Goal: Communication & Community: Answer question/provide support

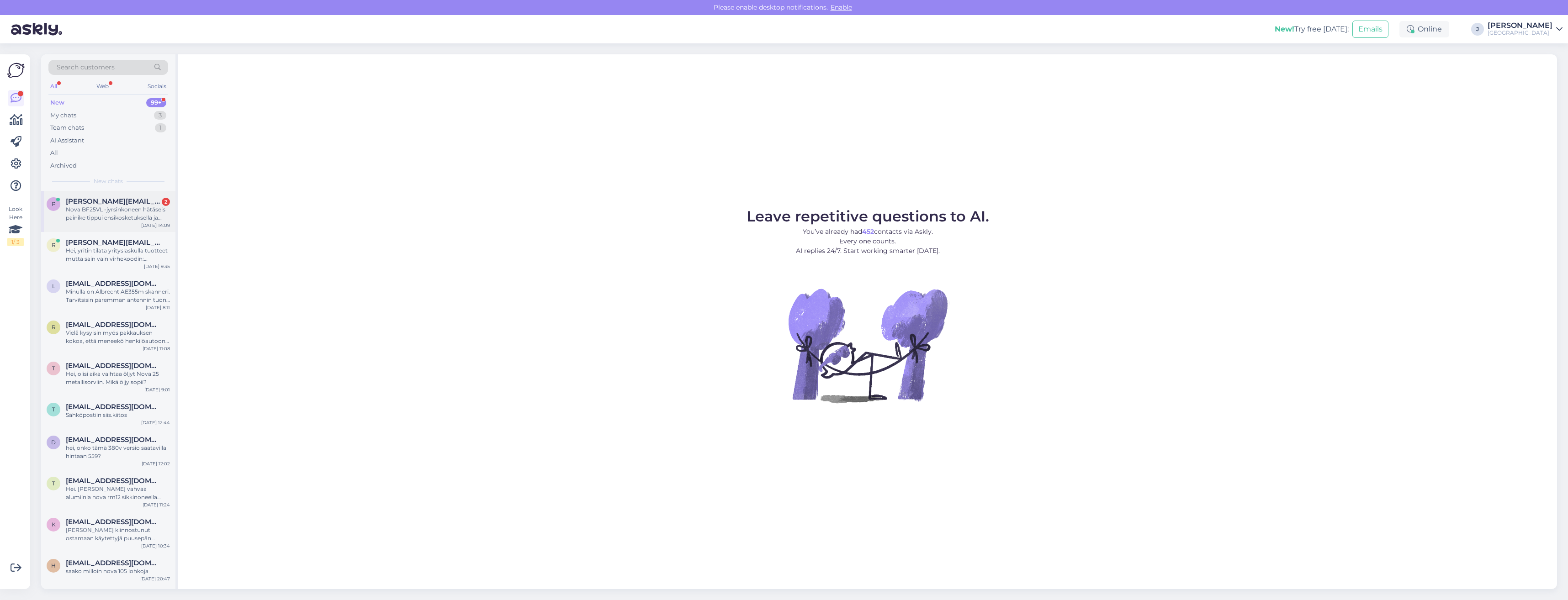
click at [92, 208] on div "Nova BF25VL -jyrsinkoneen hätäseis painike tippui ensikosketuksella ja kyseinen…" at bounding box center [117, 214] width 104 height 16
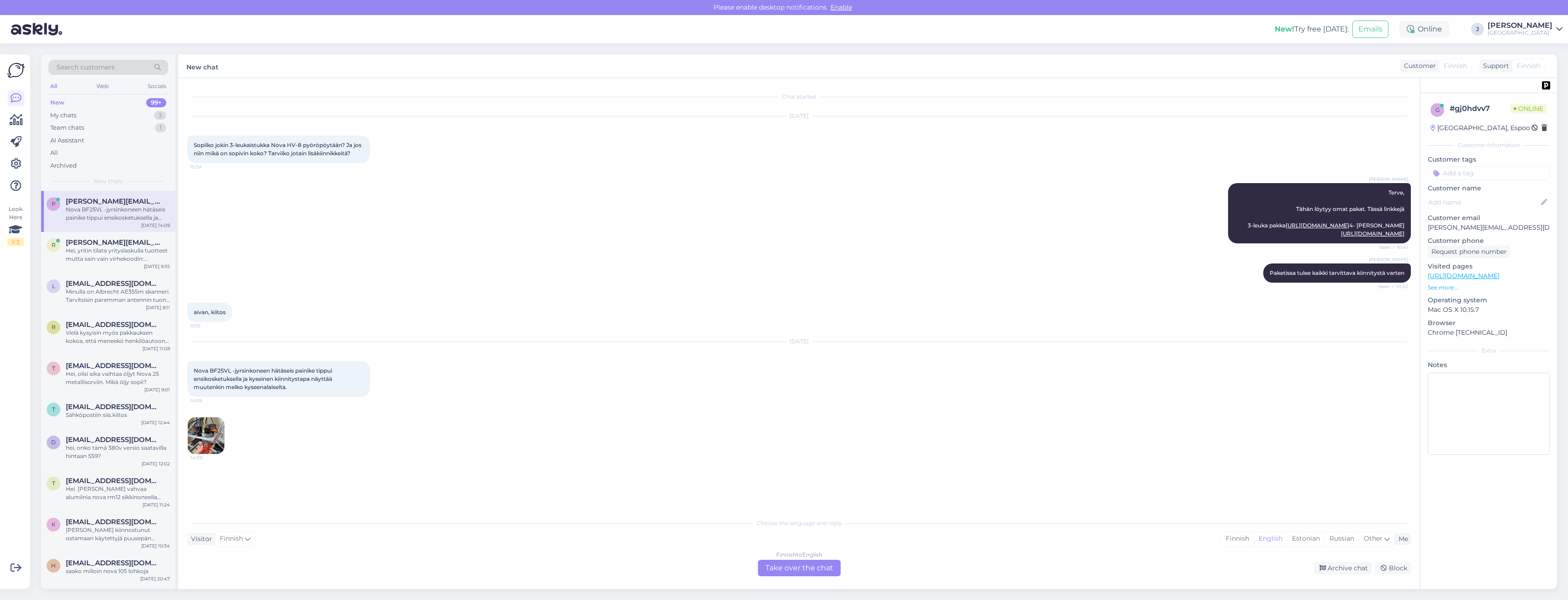
click at [209, 454] on img at bounding box center [206, 436] width 37 height 37
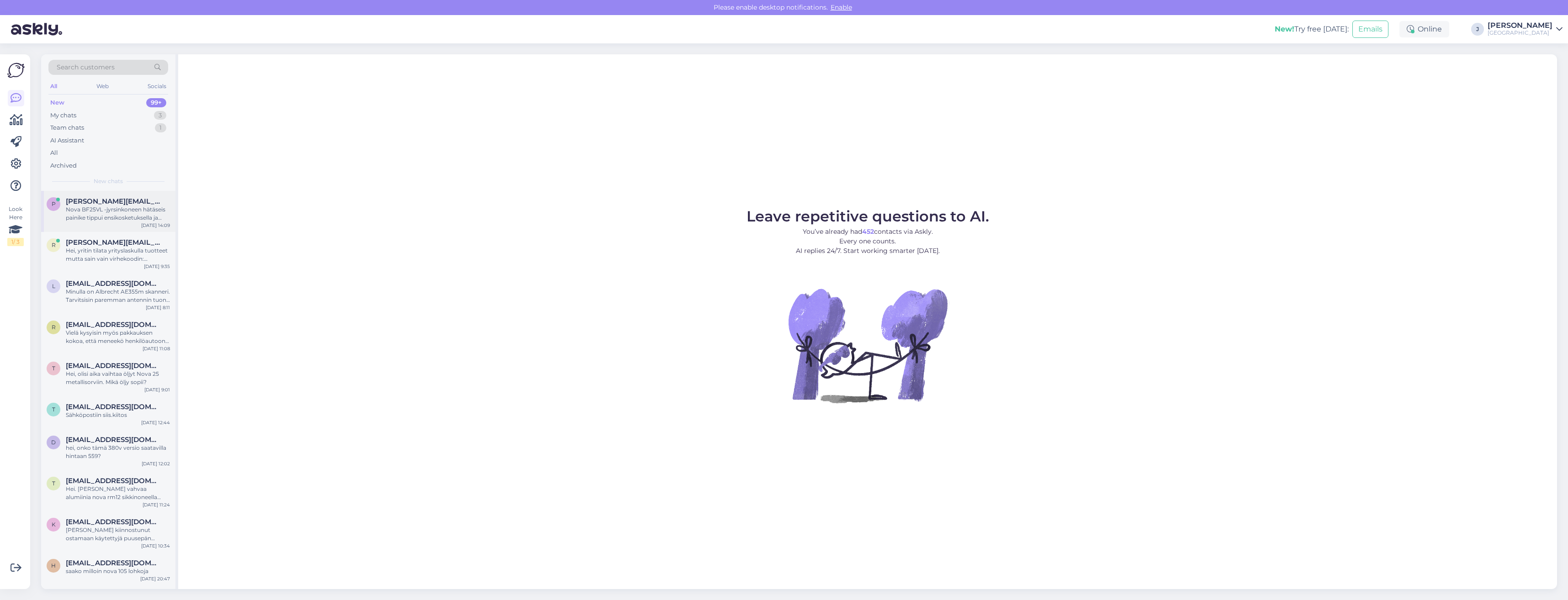
click at [125, 209] on div "Nova BF25VL -jyrsinkoneen hätäseis painike tippui ensikosketuksella ja kyseinen…" at bounding box center [117, 214] width 104 height 16
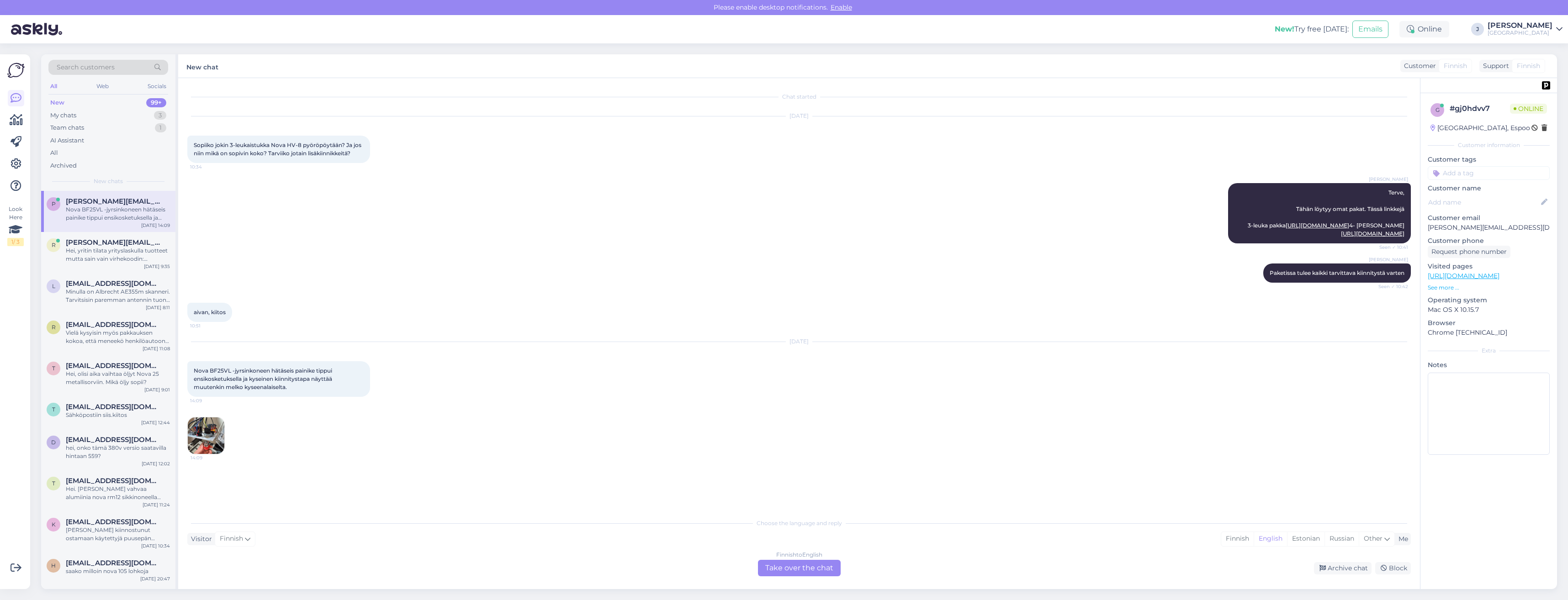
click at [804, 565] on div "Finnish to English Take over the chat" at bounding box center [799, 568] width 83 height 16
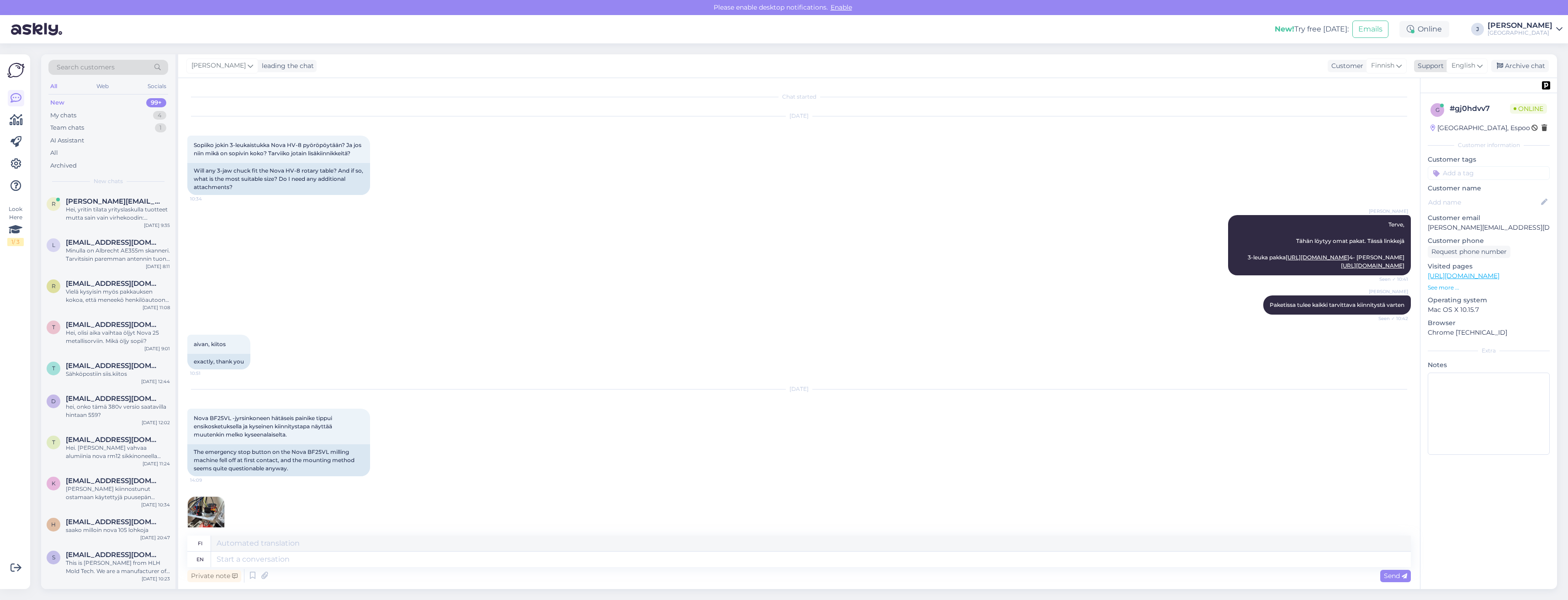
click at [1482, 63] on icon at bounding box center [1480, 66] width 5 height 10
type input "fin"
click at [1443, 103] on link "Finnish" at bounding box center [1451, 106] width 100 height 15
click at [276, 555] on textarea at bounding box center [799, 558] width 1223 height 19
click at [303, 559] on textarea "Moi, Käyn katsomassa mallista millainen hätäseis painike tässä koneessa on ja v…" at bounding box center [799, 558] width 1223 height 19
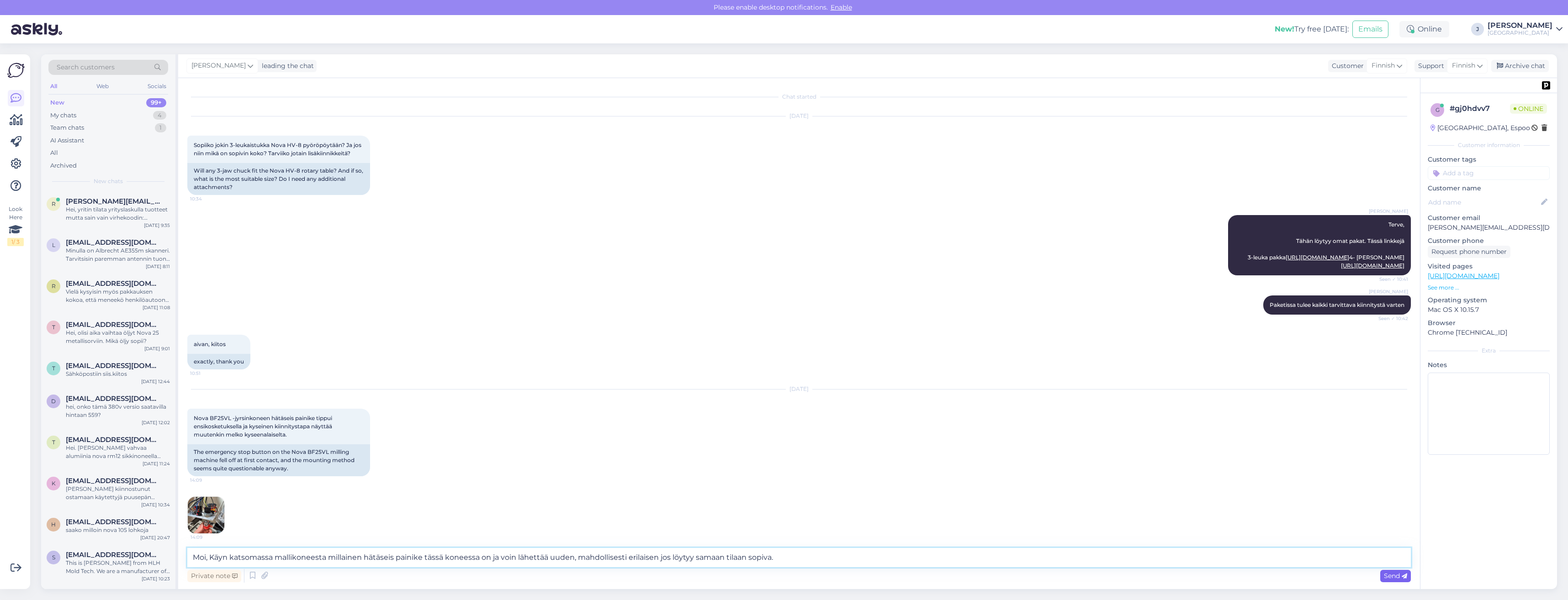
type textarea "Moi, Käyn katsomassa mallikoneesta millainen hätäseis painike tässä koneessa on…"
click at [1391, 574] on span "Send" at bounding box center [1396, 576] width 23 height 9
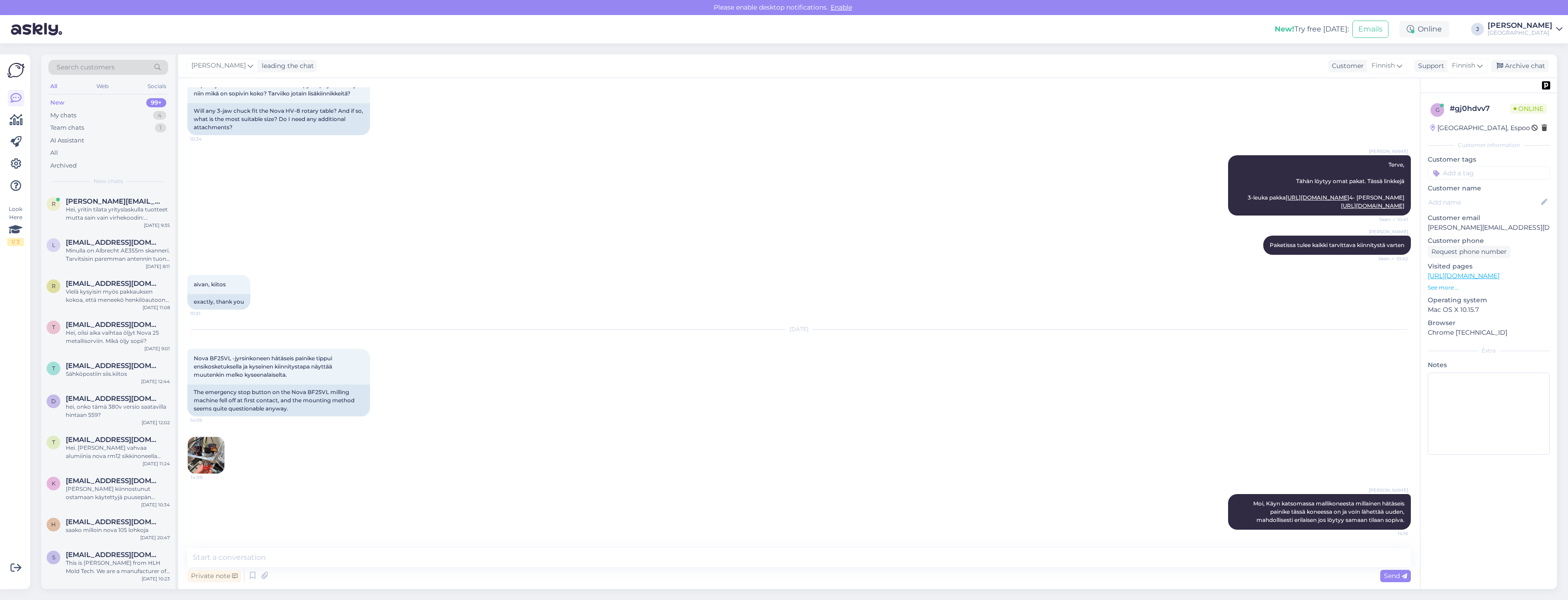
click at [862, 509] on div "Jukka Moi, Käyn katsomassa mallikoneesta millainen hätäseis painike tässä konee…" at bounding box center [799, 512] width 1223 height 56
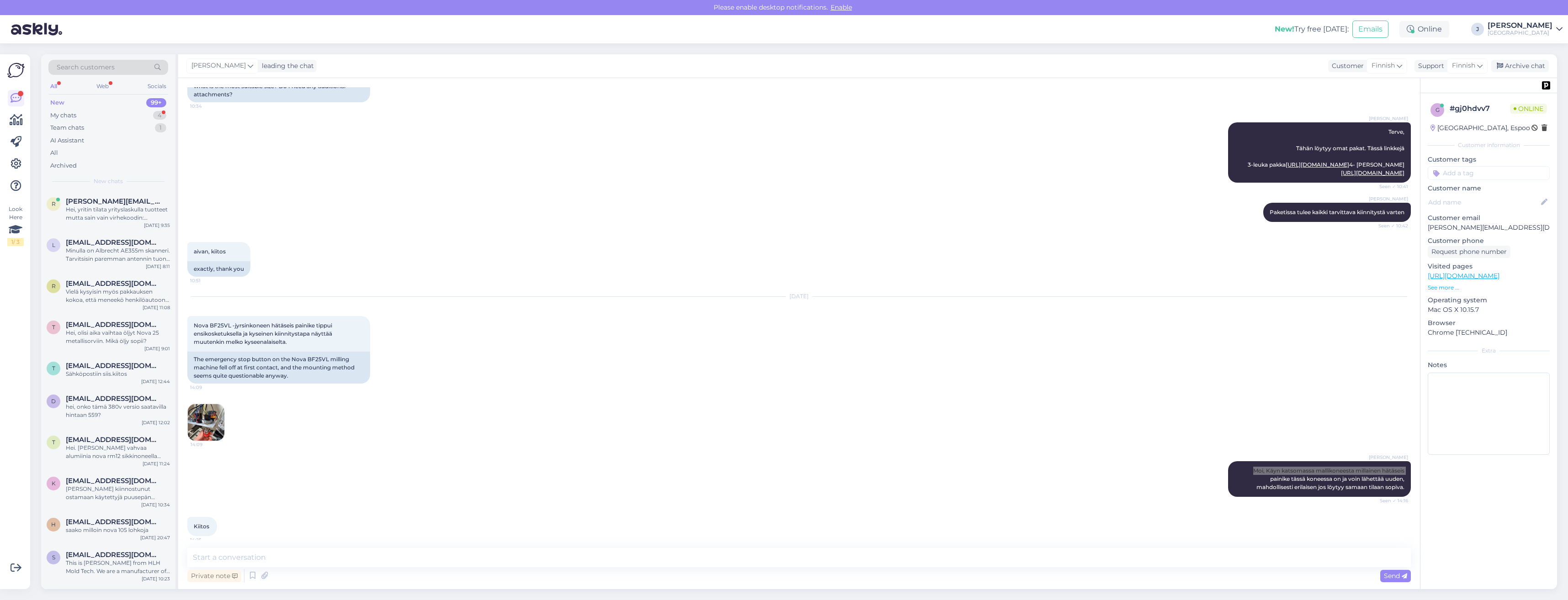
scroll to position [132, 0]
